Goal: Find specific page/section: Find specific page/section

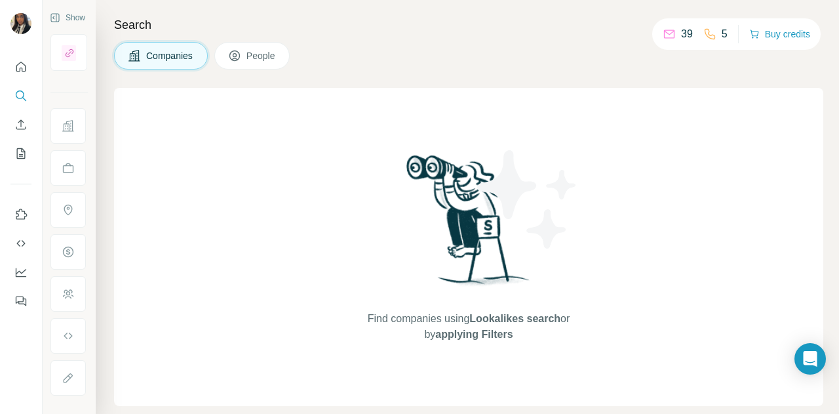
click at [254, 57] on span "People" at bounding box center [261, 55] width 30 height 13
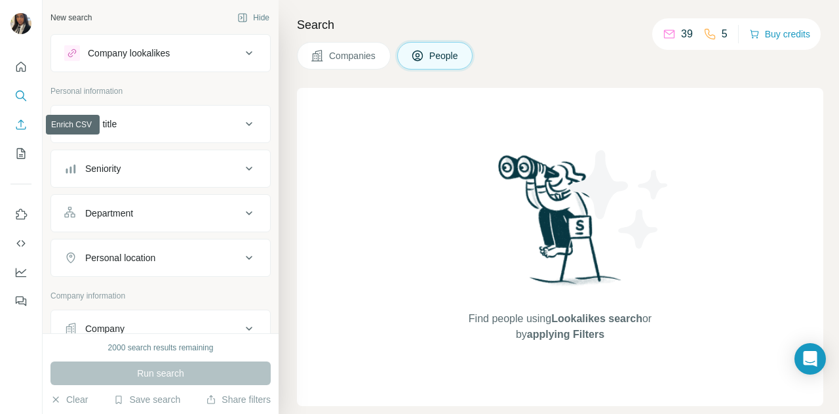
click at [29, 128] on button "Enrich CSV" at bounding box center [20, 125] width 21 height 24
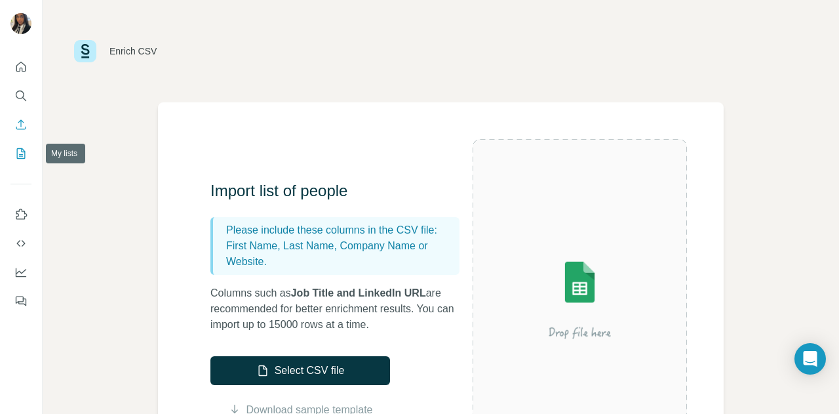
click at [23, 162] on button "My lists" at bounding box center [20, 154] width 21 height 24
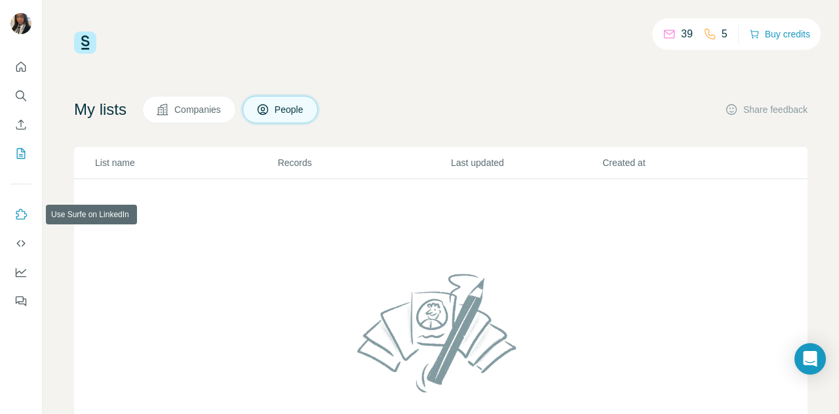
click at [23, 212] on icon "Use Surfe on LinkedIn" at bounding box center [20, 214] width 13 height 13
click at [20, 157] on icon "My lists" at bounding box center [20, 153] width 13 height 13
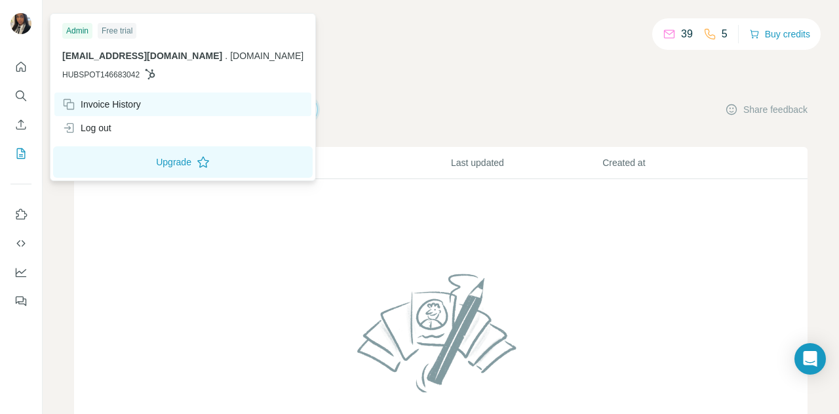
click at [114, 113] on div "Invoice History" at bounding box center [182, 104] width 257 height 24
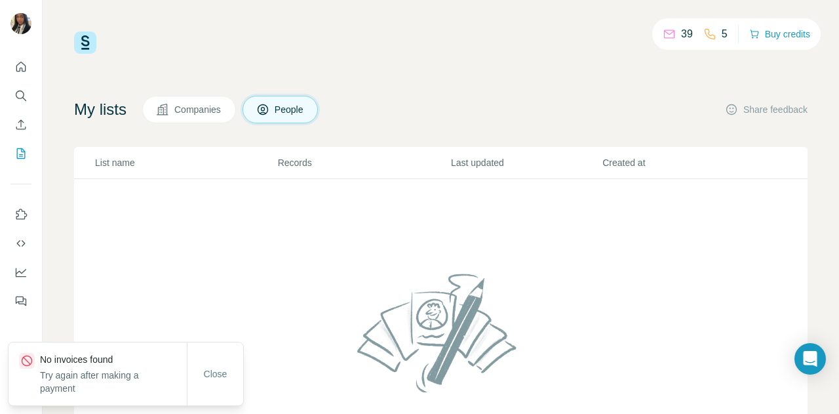
click at [493, 96] on div "My lists Companies People Share feedback" at bounding box center [440, 110] width 733 height 28
